Goal: Task Accomplishment & Management: Use online tool/utility

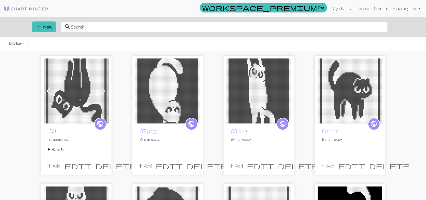
click at [48, 164] on span "add" at bounding box center [49, 165] width 7 height 8
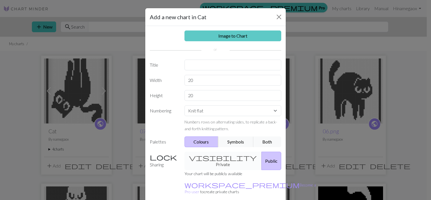
click at [224, 38] on link "Image to Chart" at bounding box center [232, 35] width 97 height 11
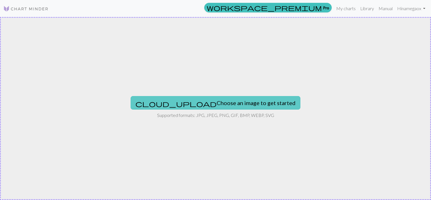
click at [187, 103] on button "cloud_upload Choose an image to get started" at bounding box center [215, 103] width 170 height 14
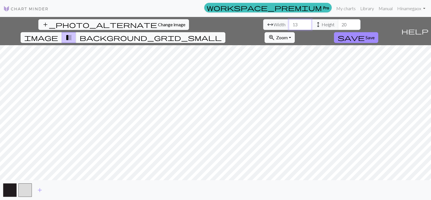
drag, startPoint x: 131, startPoint y: 26, endPoint x: 123, endPoint y: 25, distance: 8.2
click at [289, 25] on input "13" at bounding box center [300, 24] width 23 height 11
drag, startPoint x: 132, startPoint y: 25, endPoint x: 125, endPoint y: 24, distance: 8.0
click at [289, 25] on input "13" at bounding box center [300, 24] width 23 height 11
type input "60"
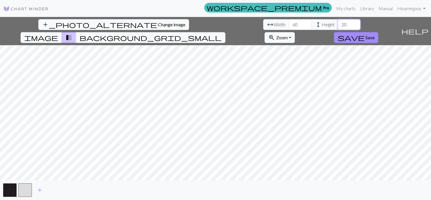
drag, startPoint x: 181, startPoint y: 24, endPoint x: 175, endPoint y: 24, distance: 5.4
click at [338, 24] on input "20" at bounding box center [349, 24] width 23 height 11
type input "82"
click at [214, 181] on div "add_photo_alternate Change image arrow_range Width 60 height Height 82 image tr…" at bounding box center [215, 108] width 431 height 183
click at [364, 34] on span "save" at bounding box center [350, 38] width 27 height 8
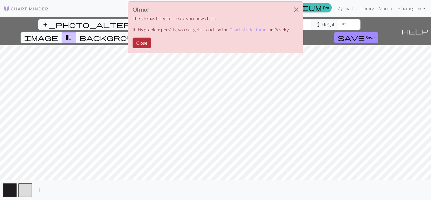
click at [145, 43] on button "Close" at bounding box center [141, 42] width 18 height 11
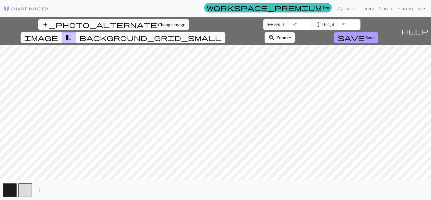
click at [374, 35] on span "Save" at bounding box center [369, 37] width 9 height 5
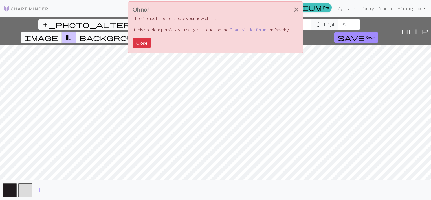
click at [245, 30] on link "Chart Minder forum" at bounding box center [248, 29] width 38 height 5
click at [295, 9] on button "Close" at bounding box center [296, 10] width 14 height 16
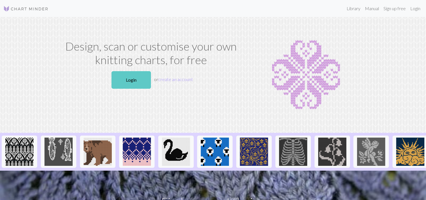
click at [134, 76] on link "Login" at bounding box center [131, 79] width 39 height 17
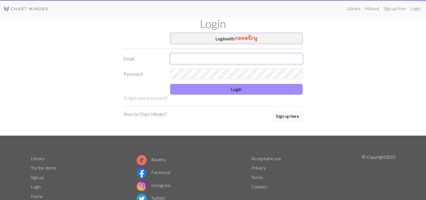
type input "1136394446@qq.com"
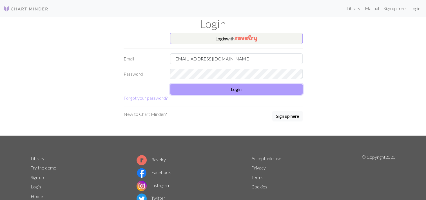
click at [198, 87] on button "Login" at bounding box center [236, 89] width 133 height 11
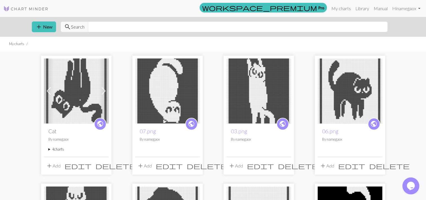
click at [53, 165] on button "add Add" at bounding box center [53, 165] width 19 height 11
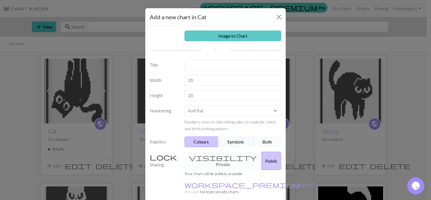
click at [223, 37] on link "Image to Chart" at bounding box center [232, 35] width 97 height 11
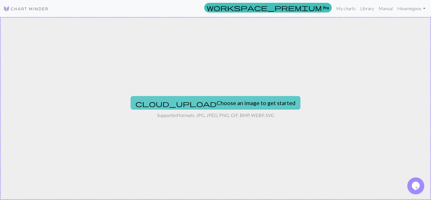
click at [216, 104] on button "cloud_upload Choose an image to get started" at bounding box center [215, 103] width 170 height 14
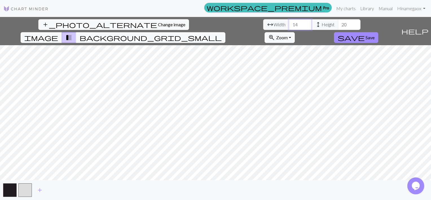
drag, startPoint x: 133, startPoint y: 23, endPoint x: 122, endPoint y: 23, distance: 11.6
click at [263, 23] on div "arrow_range Width 14 height Height 20" at bounding box center [311, 24] width 97 height 11
type input "60"
drag, startPoint x: 182, startPoint y: 25, endPoint x: 168, endPoint y: 24, distance: 13.6
click at [263, 24] on div "arrow_range Width 60 height Height 20" at bounding box center [311, 24] width 97 height 11
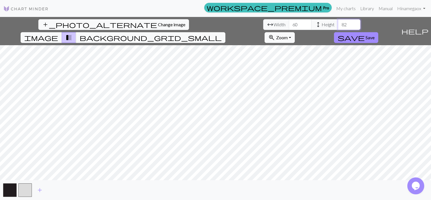
type input "82"
click at [374, 35] on span "Save" at bounding box center [369, 37] width 9 height 5
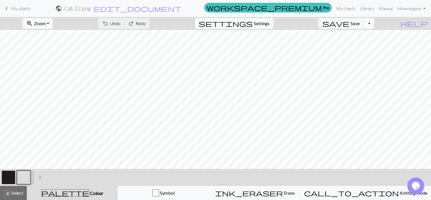
click at [269, 24] on span "Settings" at bounding box center [262, 23] width 16 height 7
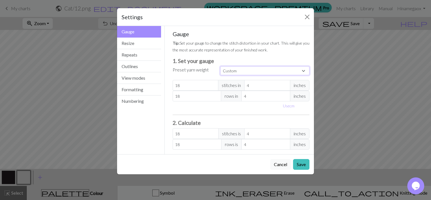
click at [243, 69] on select "Custom Square Lace Light Fingering Fingering Sport Double knit Worsted Aran Bul…" at bounding box center [264, 70] width 89 height 9
select select "dk"
click at [220, 66] on select "Custom Square Lace Light Fingering Fingering Sport Double knit Worsted Aran Bul…" at bounding box center [264, 70] width 89 height 9
type input "22"
type input "30"
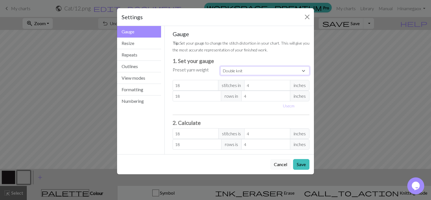
type input "22"
type input "30"
click at [298, 164] on button "Save" at bounding box center [301, 164] width 16 height 11
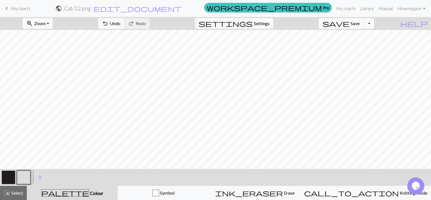
click at [46, 24] on span "Zoom" at bounding box center [40, 23] width 12 height 5
click at [44, 36] on button "Fit all" at bounding box center [45, 35] width 45 height 9
click at [27, 173] on button "button" at bounding box center [24, 177] width 14 height 14
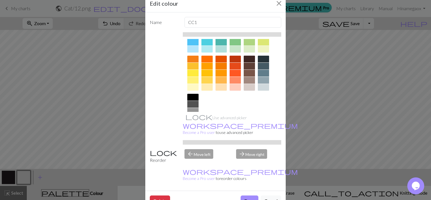
scroll to position [85, 0]
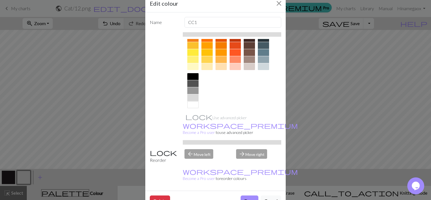
click at [191, 101] on div at bounding box center [192, 104] width 11 height 7
click at [249, 195] on button "Done" at bounding box center [249, 200] width 18 height 11
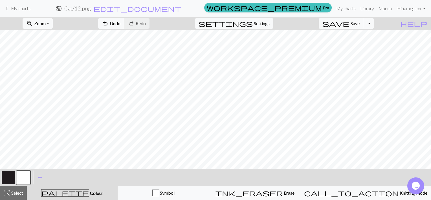
click at [6, 174] on button "button" at bounding box center [9, 177] width 14 height 14
click at [12, 176] on button "button" at bounding box center [9, 177] width 14 height 14
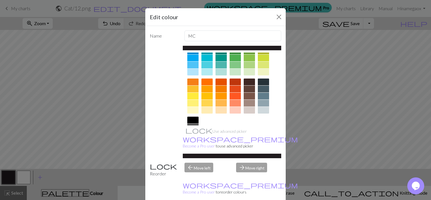
scroll to position [56, 0]
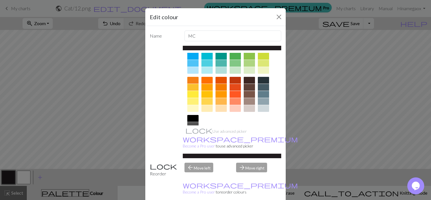
click at [193, 122] on div at bounding box center [192, 125] width 11 height 7
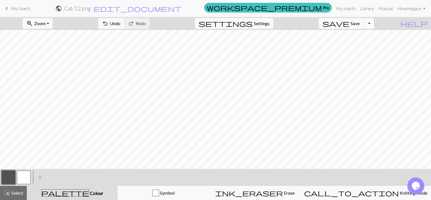
click at [24, 177] on button "button" at bounding box center [24, 177] width 14 height 14
click at [12, 193] on span "Select" at bounding box center [16, 192] width 13 height 5
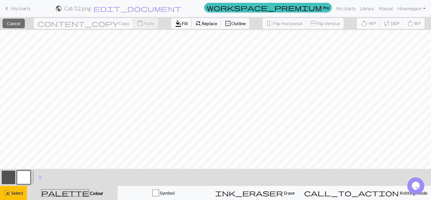
click at [175, 24] on span "format_color_fill" at bounding box center [178, 23] width 7 height 8
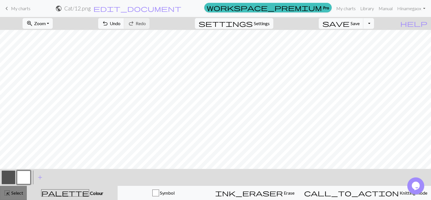
drag, startPoint x: 15, startPoint y: 192, endPoint x: 21, endPoint y: 190, distance: 6.0
click at [15, 192] on span "Select" at bounding box center [16, 192] width 13 height 5
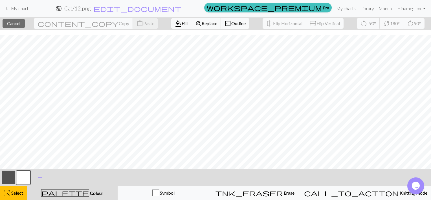
scroll to position [113, 0]
click at [182, 25] on span "Fill" at bounding box center [185, 23] width 6 height 5
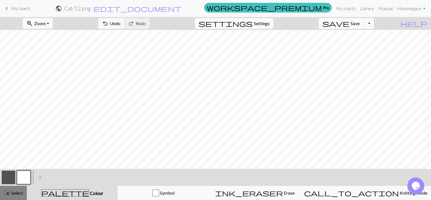
click at [20, 192] on span "Select" at bounding box center [16, 192] width 13 height 5
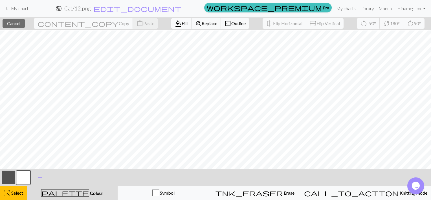
click at [182, 24] on span "Fill" at bounding box center [185, 23] width 6 height 5
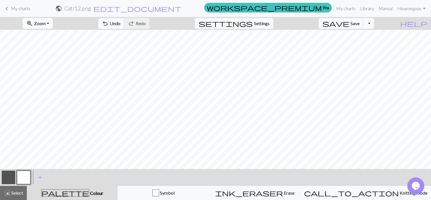
drag, startPoint x: 11, startPoint y: 195, endPoint x: 56, endPoint y: 184, distance: 47.0
click at [12, 194] on span "Select" at bounding box center [16, 192] width 13 height 5
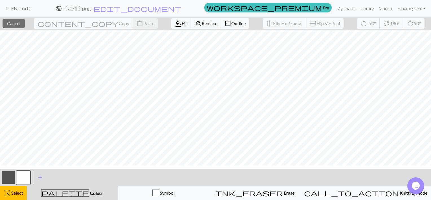
scroll to position [0, 0]
click at [5, 194] on span "highlight_alt" at bounding box center [7, 193] width 7 height 8
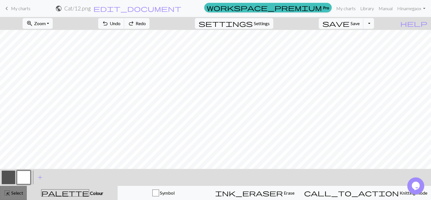
click at [10, 191] on span "Select" at bounding box center [16, 192] width 13 height 5
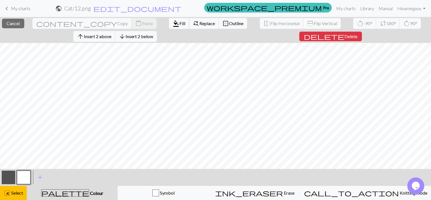
click at [172, 20] on span "format_color_fill" at bounding box center [175, 23] width 7 height 8
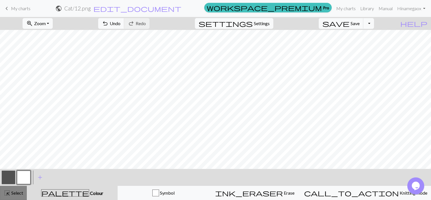
click at [8, 195] on span "highlight_alt" at bounding box center [7, 193] width 7 height 8
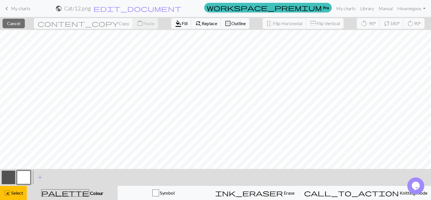
scroll to position [116, 0]
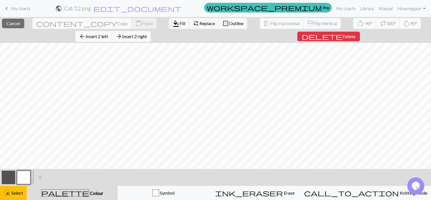
click at [172, 25] on span "format_color_fill" at bounding box center [175, 23] width 7 height 8
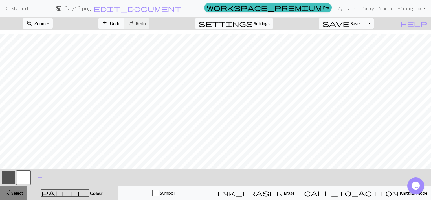
drag, startPoint x: 10, startPoint y: 192, endPoint x: 26, endPoint y: 188, distance: 15.9
click at [11, 192] on span "Select" at bounding box center [16, 192] width 13 height 5
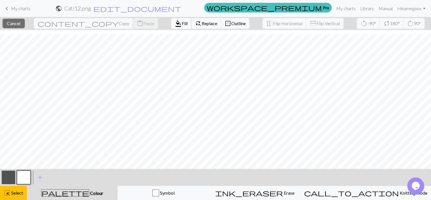
click at [182, 23] on span "Fill" at bounding box center [185, 23] width 6 height 5
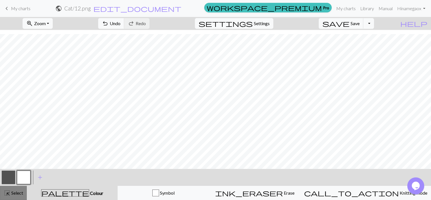
click at [16, 191] on span "Select" at bounding box center [16, 192] width 13 height 5
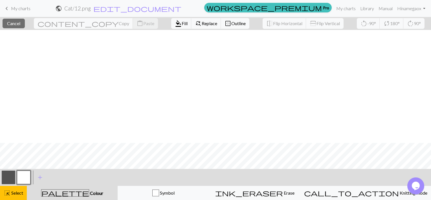
scroll to position [113, 0]
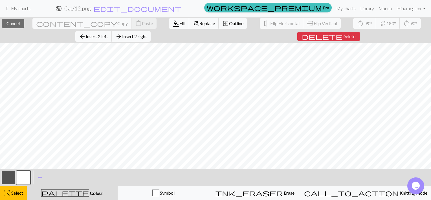
click at [179, 25] on span "Fill" at bounding box center [182, 23] width 6 height 5
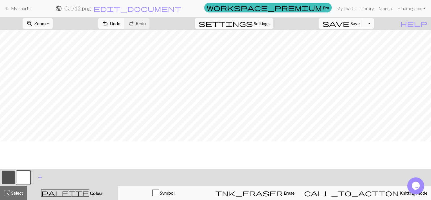
scroll to position [0, 0]
click at [13, 191] on span "Select" at bounding box center [16, 192] width 13 height 5
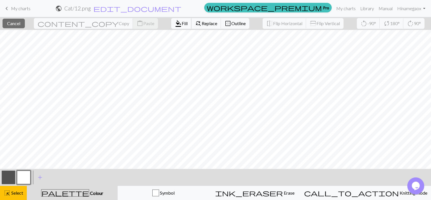
click at [175, 23] on span "format_color_fill" at bounding box center [178, 23] width 7 height 8
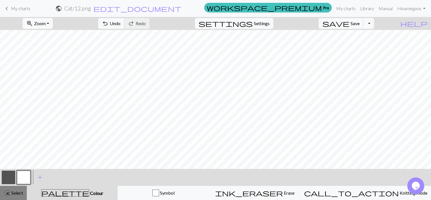
click at [18, 187] on button "highlight_alt Select Select" at bounding box center [13, 192] width 27 height 14
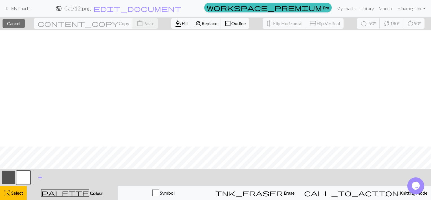
scroll to position [116, 0]
click at [171, 20] on button "format_color_fill Fill" at bounding box center [181, 23] width 20 height 11
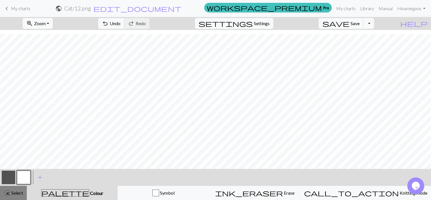
click at [16, 194] on span "Select" at bounding box center [16, 192] width 13 height 5
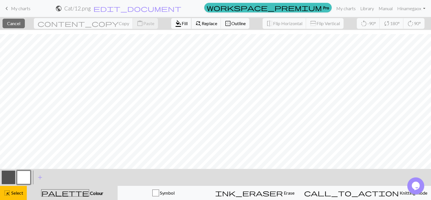
click at [182, 25] on span "Fill" at bounding box center [185, 23] width 6 height 5
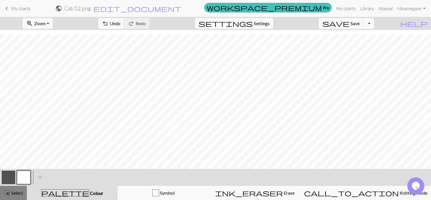
drag, startPoint x: 10, startPoint y: 190, endPoint x: 15, endPoint y: 189, distance: 4.3
click at [11, 190] on span "Select" at bounding box center [16, 192] width 13 height 5
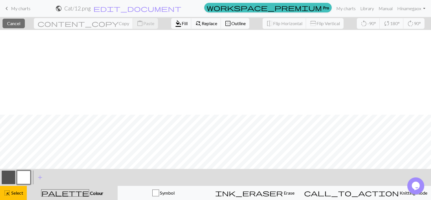
scroll to position [85, 0]
click at [182, 23] on span "Fill" at bounding box center [185, 23] width 6 height 5
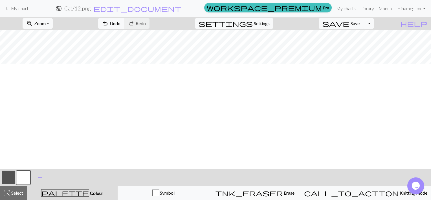
scroll to position [0, 0]
click at [14, 174] on button "button" at bounding box center [9, 177] width 14 height 14
drag, startPoint x: 19, startPoint y: 196, endPoint x: 21, endPoint y: 193, distance: 3.4
click at [19, 196] on div "highlight_alt Select Select" at bounding box center [13, 192] width 19 height 7
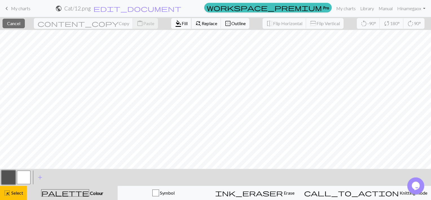
click at [182, 24] on span "Fill" at bounding box center [185, 23] width 6 height 5
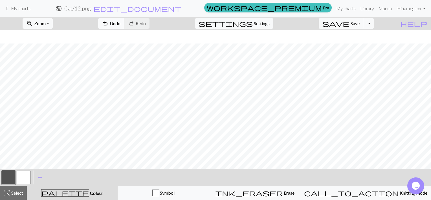
scroll to position [85, 0]
click at [27, 181] on button "button" at bounding box center [24, 177] width 14 height 14
click at [11, 174] on button "button" at bounding box center [9, 177] width 14 height 14
click at [25, 174] on button "button" at bounding box center [24, 177] width 14 height 14
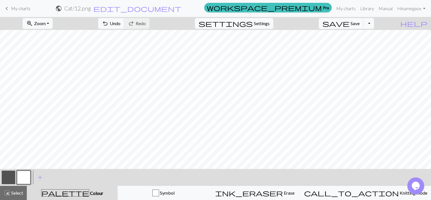
click at [9, 177] on button "button" at bounding box center [9, 177] width 14 height 14
click at [124, 20] on button "undo Undo Undo" at bounding box center [111, 23] width 26 height 11
click at [25, 181] on button "button" at bounding box center [24, 177] width 14 height 14
click at [10, 178] on button "button" at bounding box center [9, 177] width 14 height 14
click at [24, 177] on button "button" at bounding box center [24, 177] width 14 height 14
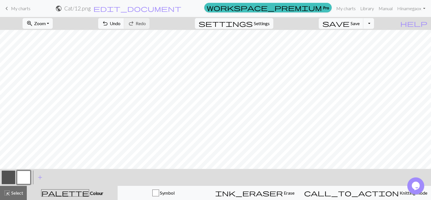
click at [6, 180] on button "button" at bounding box center [9, 177] width 14 height 14
click at [27, 178] on button "button" at bounding box center [24, 177] width 14 height 14
click at [9, 173] on button "button" at bounding box center [9, 177] width 14 height 14
click at [22, 175] on button "button" at bounding box center [24, 177] width 14 height 14
click at [7, 174] on button "button" at bounding box center [9, 177] width 14 height 14
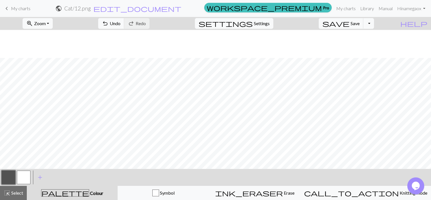
scroll to position [56, 0]
click at [26, 171] on button "button" at bounding box center [24, 177] width 14 height 14
click at [13, 177] on button "button" at bounding box center [9, 177] width 14 height 14
click at [23, 176] on button "button" at bounding box center [24, 177] width 14 height 14
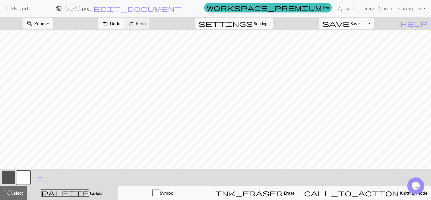
click at [7, 176] on button "button" at bounding box center [9, 177] width 14 height 14
click at [22, 177] on button "button" at bounding box center [24, 177] width 14 height 14
click at [2, 178] on button "button" at bounding box center [9, 177] width 14 height 14
click at [9, 173] on button "button" at bounding box center [9, 177] width 14 height 14
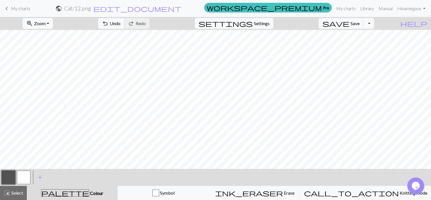
click at [22, 179] on button "button" at bounding box center [24, 177] width 14 height 14
click at [12, 175] on button "button" at bounding box center [9, 177] width 14 height 14
click at [7, 174] on button "button" at bounding box center [9, 177] width 14 height 14
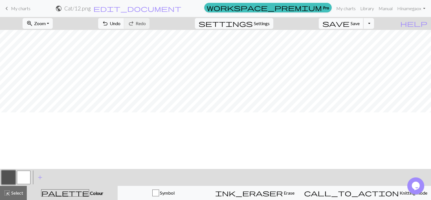
scroll to position [0, 0]
click at [359, 23] on span "Save" at bounding box center [354, 23] width 9 height 5
click at [374, 24] on button "Toggle Dropdown" at bounding box center [368, 23] width 11 height 11
click at [355, 44] on button "save_alt Download" at bounding box center [326, 44] width 93 height 9
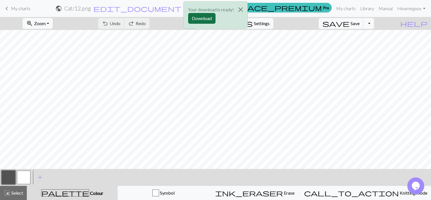
click at [201, 15] on button "Download" at bounding box center [201, 18] width 27 height 11
